Goal: Information Seeking & Learning: Learn about a topic

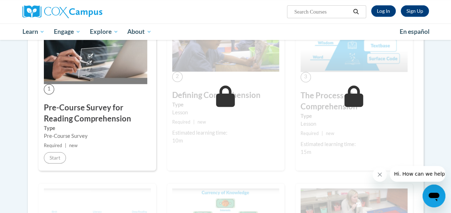
scroll to position [154, 0]
click at [333, 143] on div "Estimated learning time:" at bounding box center [354, 144] width 107 height 8
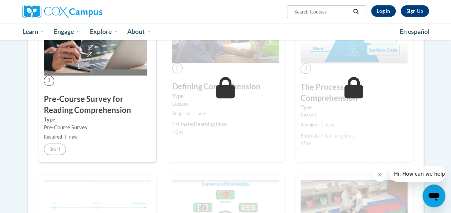
scroll to position [166, 0]
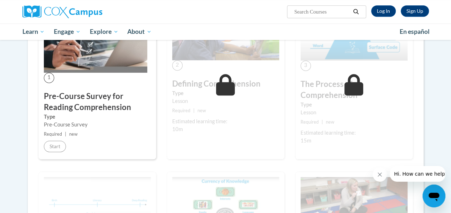
click at [176, 90] on label "Type" at bounding box center [225, 94] width 107 height 8
click at [385, 12] on link "Log In" at bounding box center [383, 10] width 25 height 11
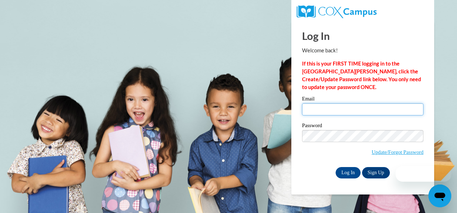
type input "cantrell.cynthia.d@muscogee.k12.ga.us"
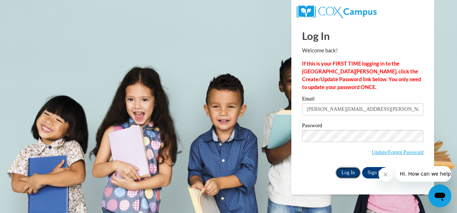
click at [345, 173] on input "Log In" at bounding box center [347, 172] width 25 height 11
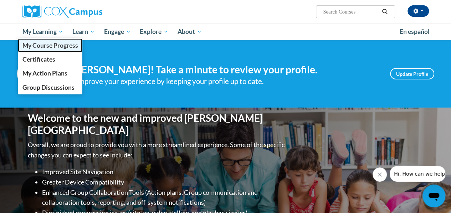
click at [51, 44] on span "My Course Progress" at bounding box center [50, 45] width 56 height 7
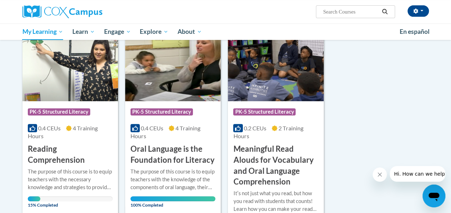
scroll to position [104, 0]
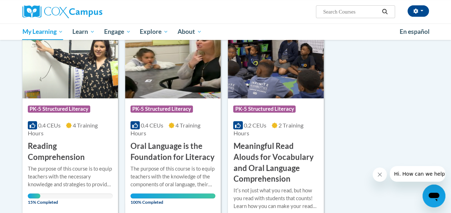
click at [53, 79] on img at bounding box center [70, 62] width 96 height 73
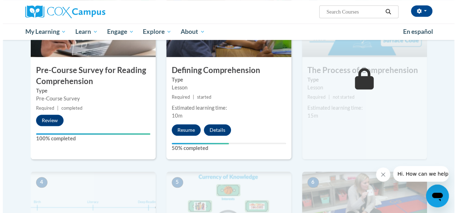
scroll to position [201, 0]
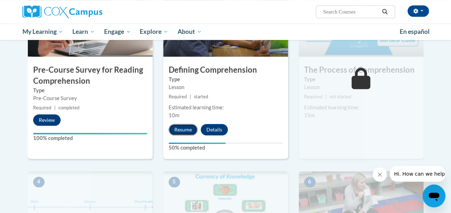
click at [186, 130] on button "Resume" at bounding box center [183, 129] width 29 height 11
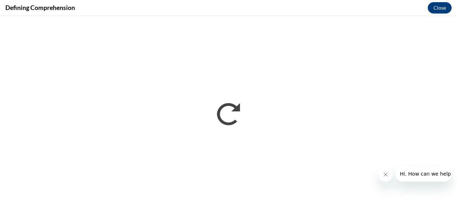
scroll to position [0, 0]
click at [386, 174] on icon "Close message from company" at bounding box center [385, 175] width 6 height 6
